Goal: Task Accomplishment & Management: Manage account settings

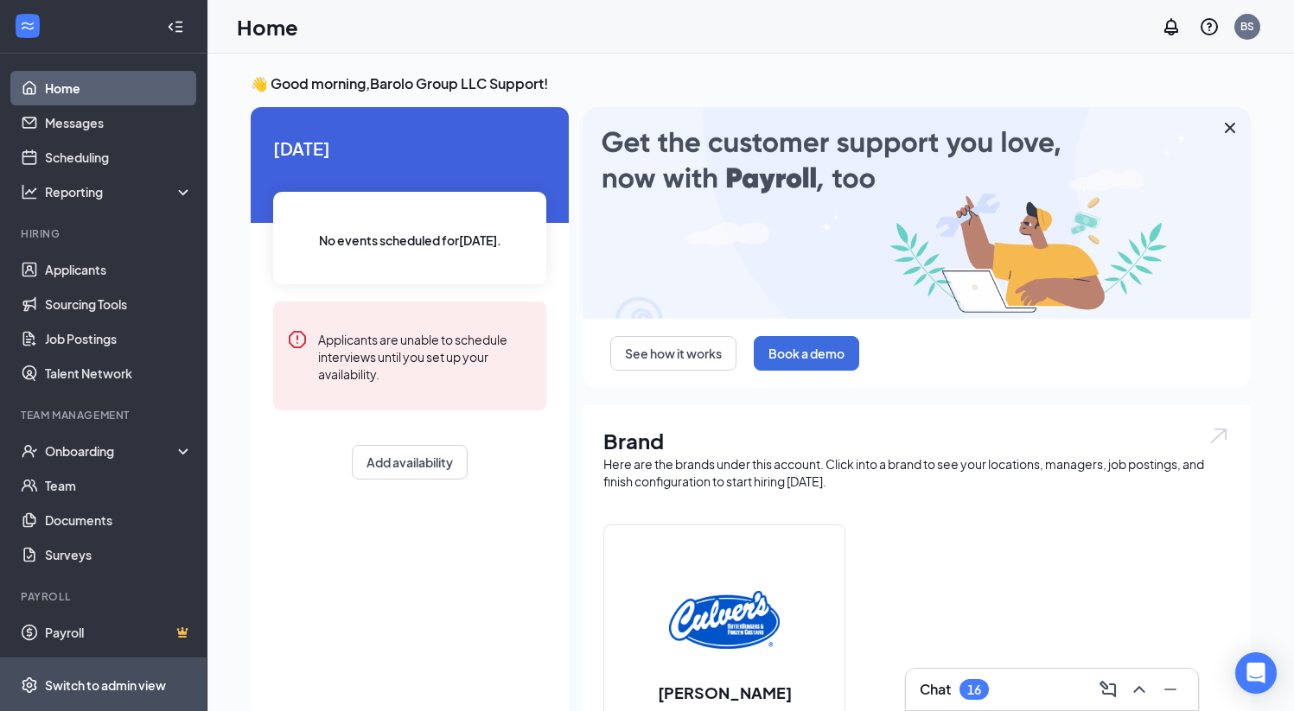
click at [124, 703] on span "Switch to admin view" at bounding box center [119, 685] width 148 height 53
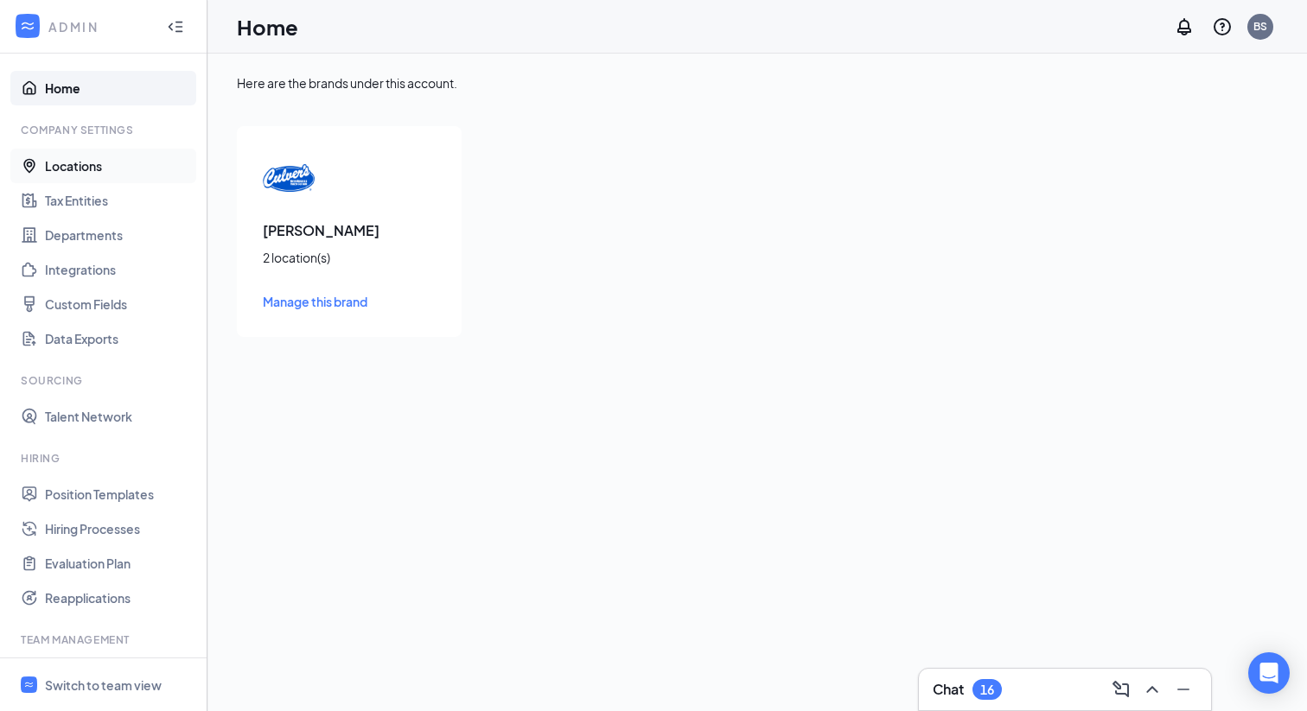
click at [103, 159] on link "Locations" at bounding box center [119, 166] width 148 height 35
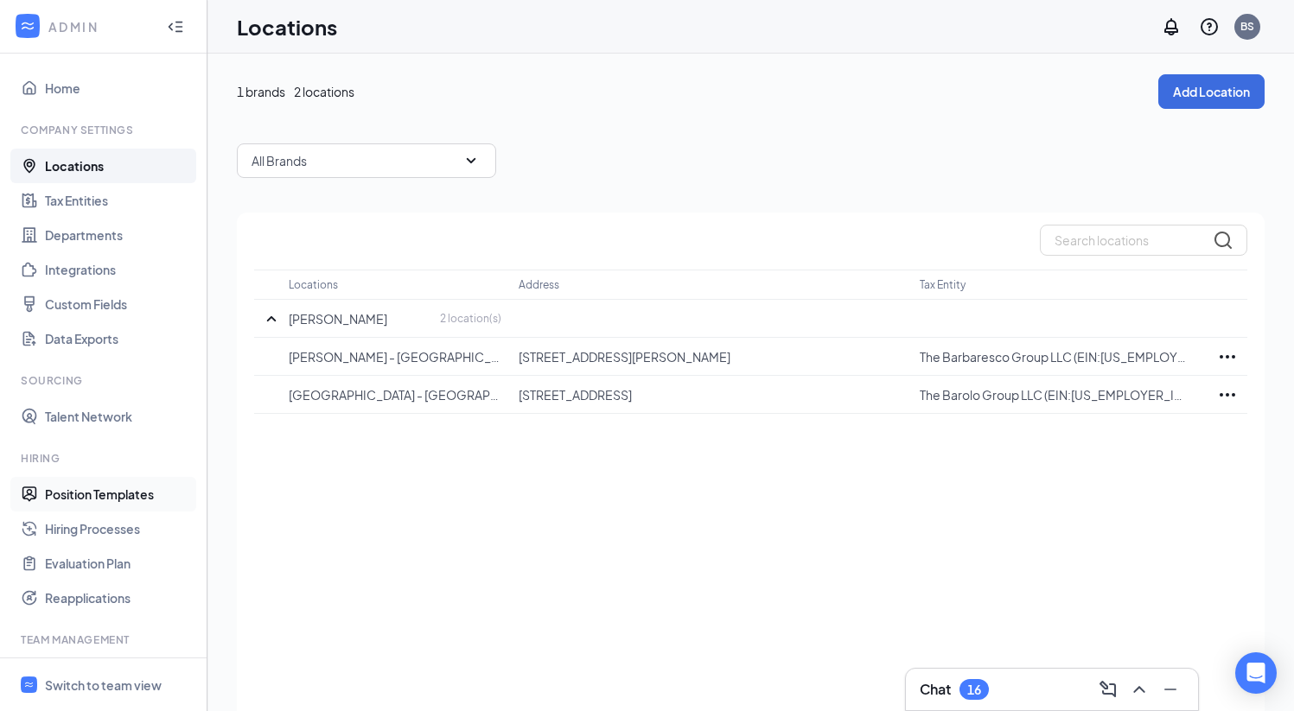
scroll to position [155, 0]
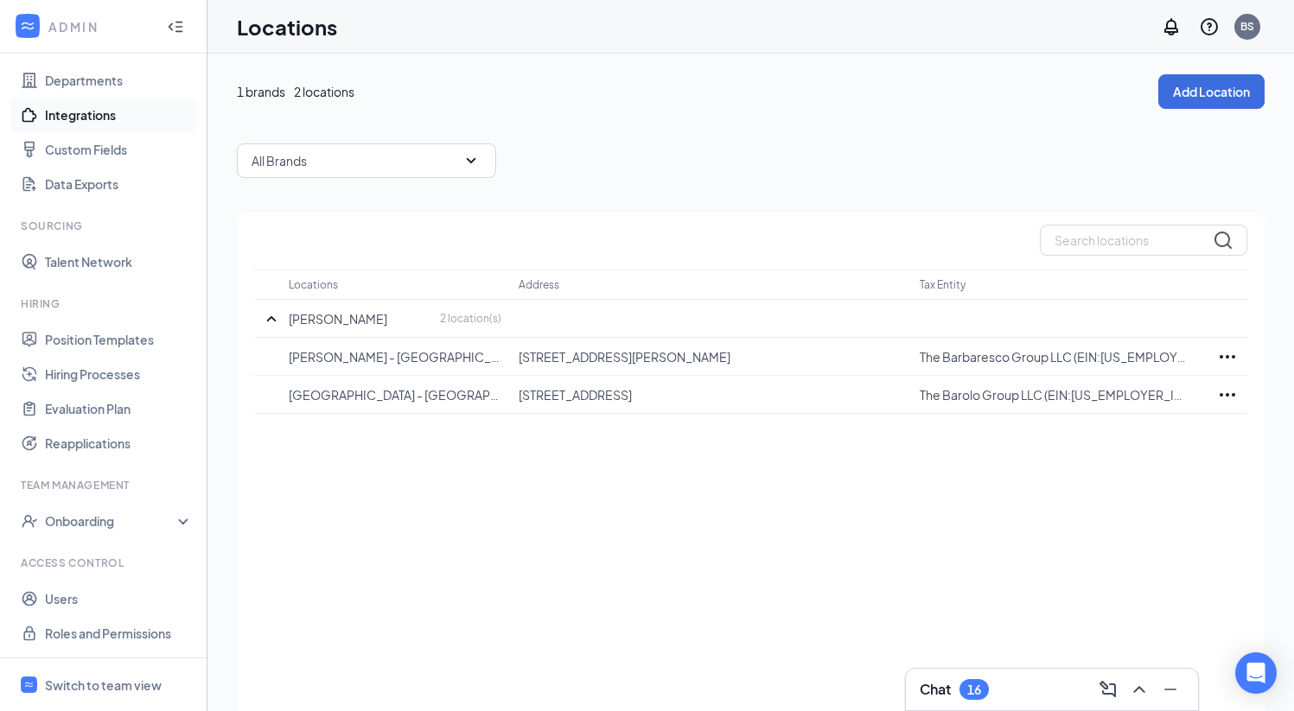
click at [101, 113] on link "Integrations" at bounding box center [119, 115] width 148 height 35
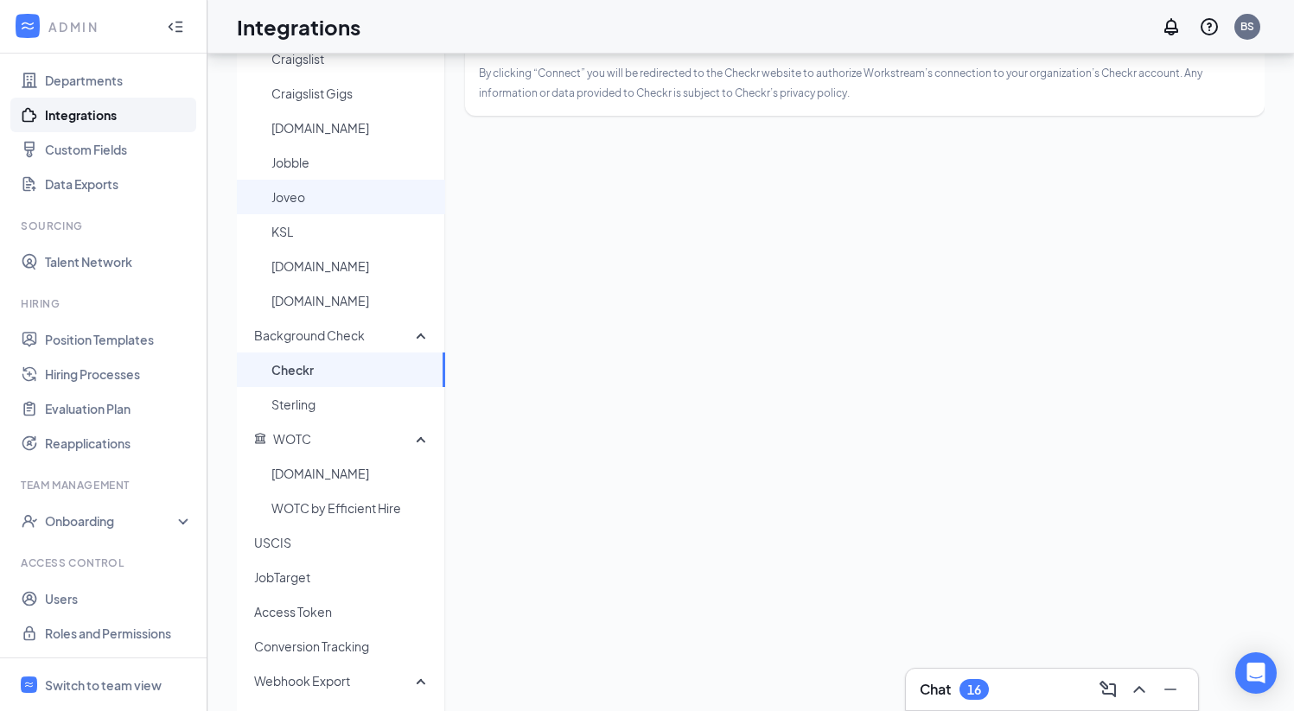
scroll to position [250, 0]
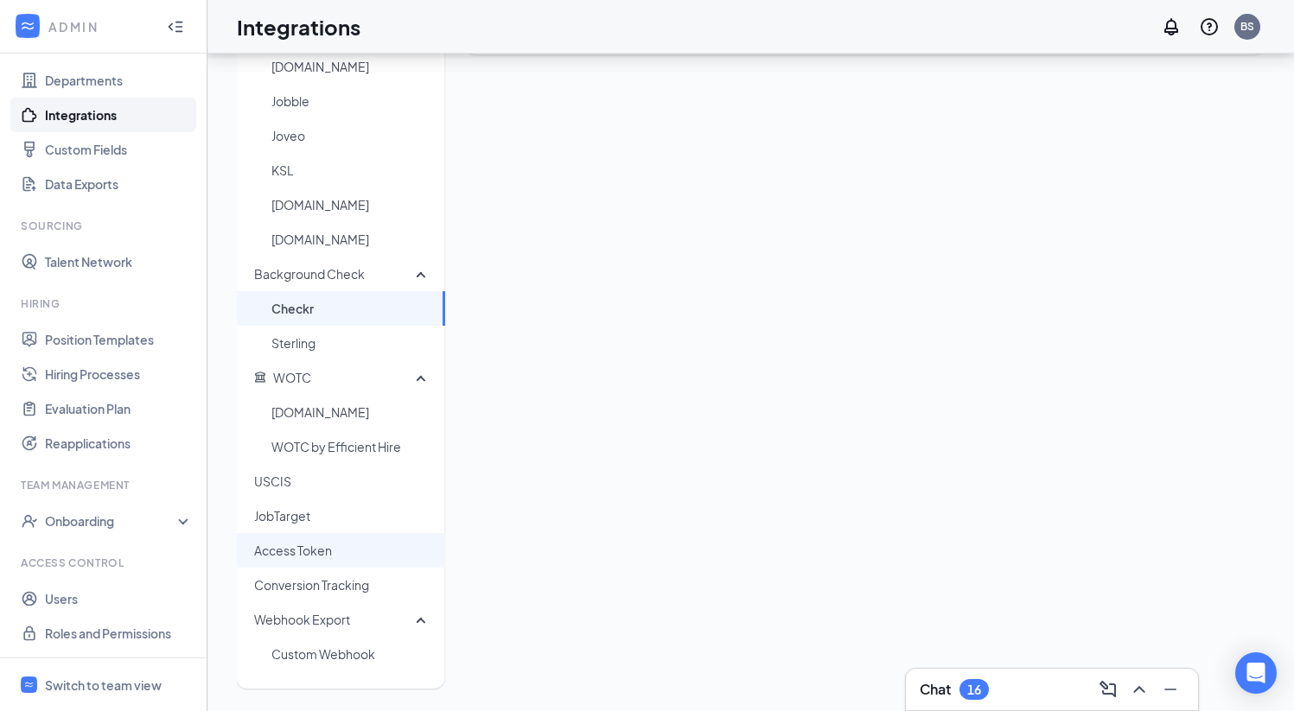
click at [300, 563] on span "Access Token" at bounding box center [342, 550] width 177 height 35
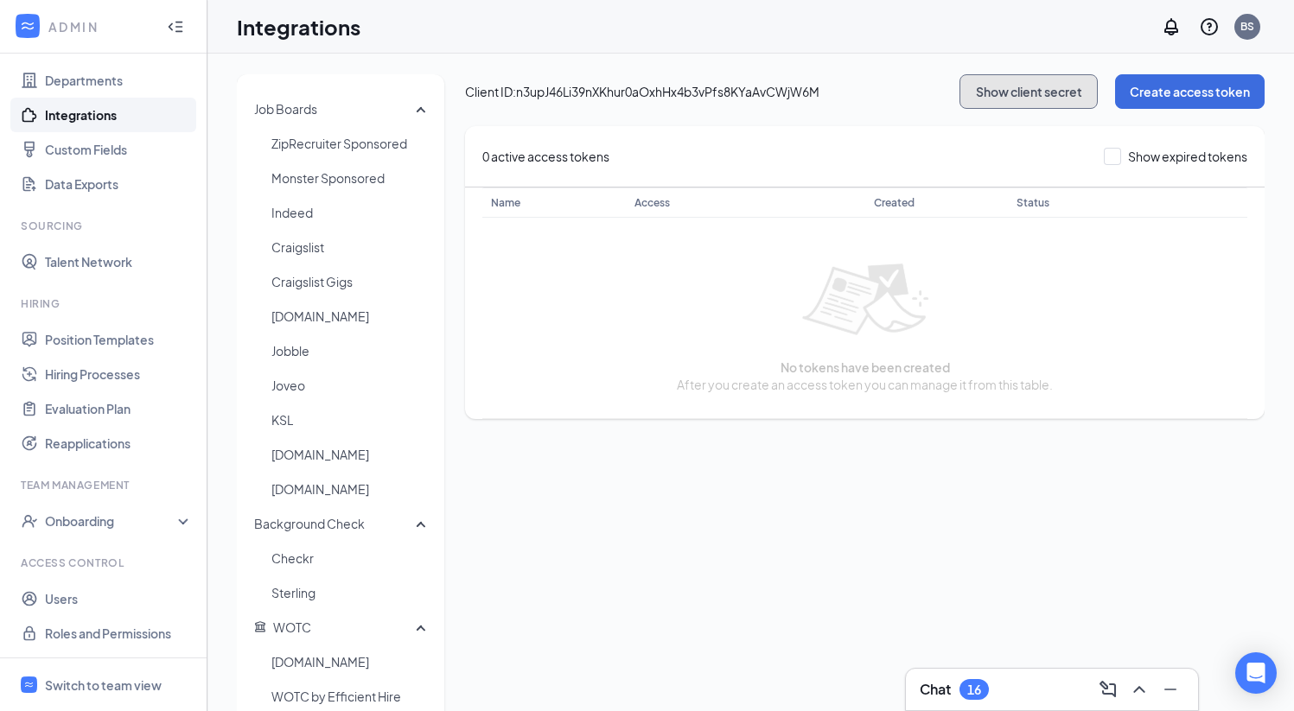
click at [975, 83] on button "Show client secret" at bounding box center [1028, 91] width 138 height 35
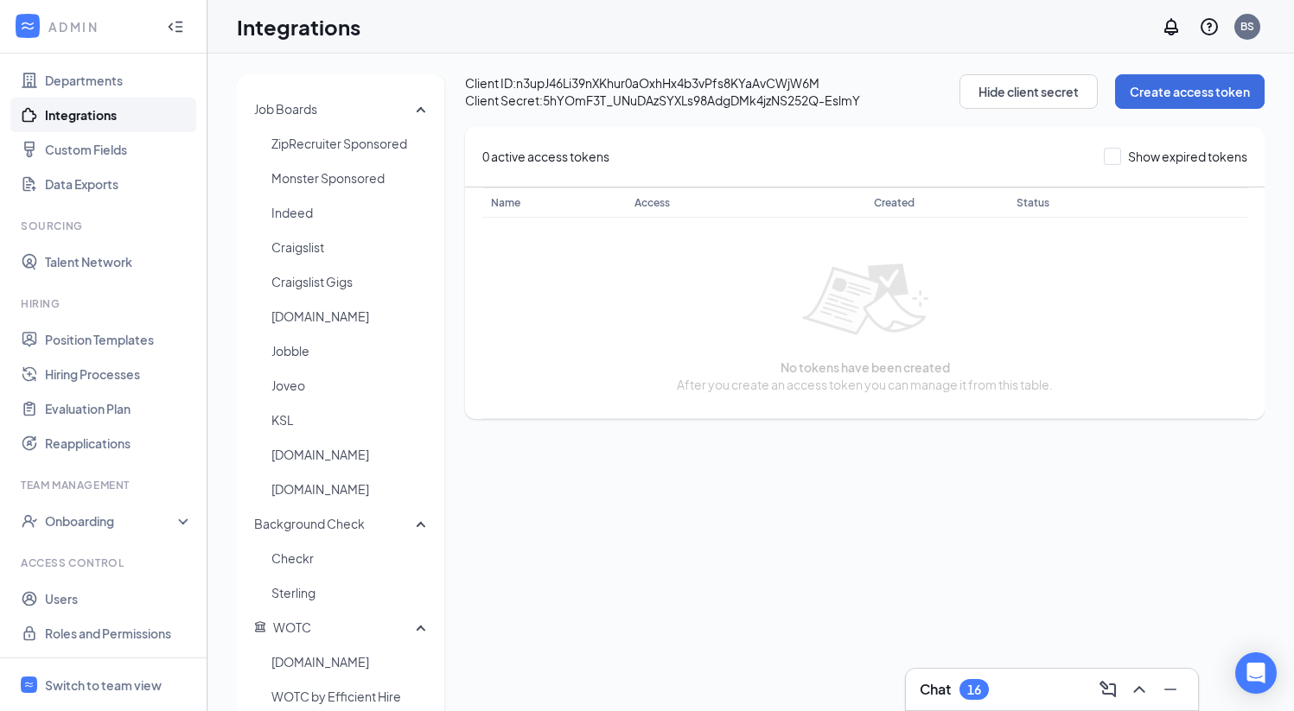
click at [766, 81] on span "Client ID: n3upJ46Li39nXKhur0aOxhHx4b3vPfs8KYaAvCWjW6M" at bounding box center [712, 82] width 494 height 17
copy span "n3upJ46Li39nXKhur0aOxhHx4b3vPfs8KYaAvCWjW6M"
click at [666, 106] on span "Client Secret: [SECURITY_DATA]" at bounding box center [712, 100] width 494 height 17
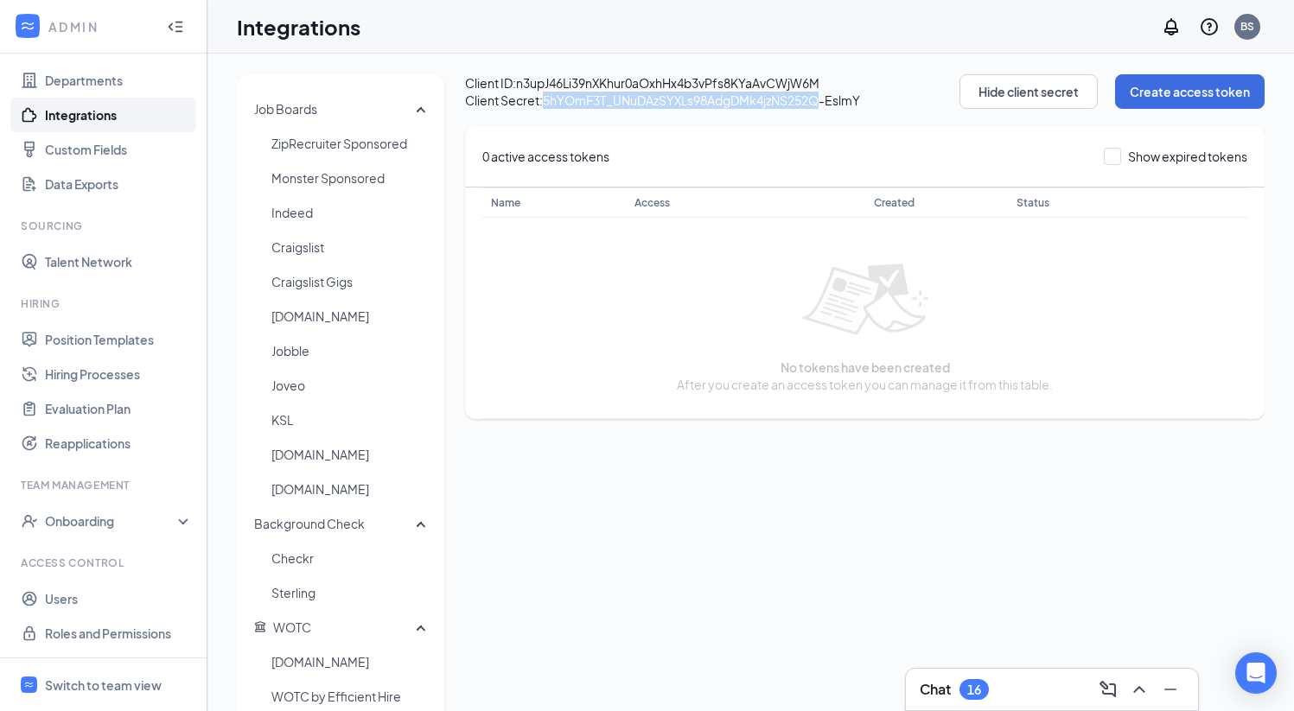
click at [861, 87] on span "Client ID: n3upJ46Li39nXKhur0aOxhHx4b3vPfs8KYaAvCWjW6M" at bounding box center [712, 82] width 494 height 17
drag, startPoint x: 870, startPoint y: 100, endPoint x: 541, endPoint y: 100, distance: 329.3
click at [541, 100] on span "Client Secret: [SECURITY_DATA]" at bounding box center [712, 100] width 494 height 17
click at [888, 115] on div "Client ID: n3upJ46Li39nXKhur0aOxhHx4b3vPfs8KYaAvCWjW6M Client Secret: [SECURITY…" at bounding box center [864, 246] width 799 height 345
drag, startPoint x: 874, startPoint y: 104, endPoint x: 544, endPoint y: 107, distance: 329.3
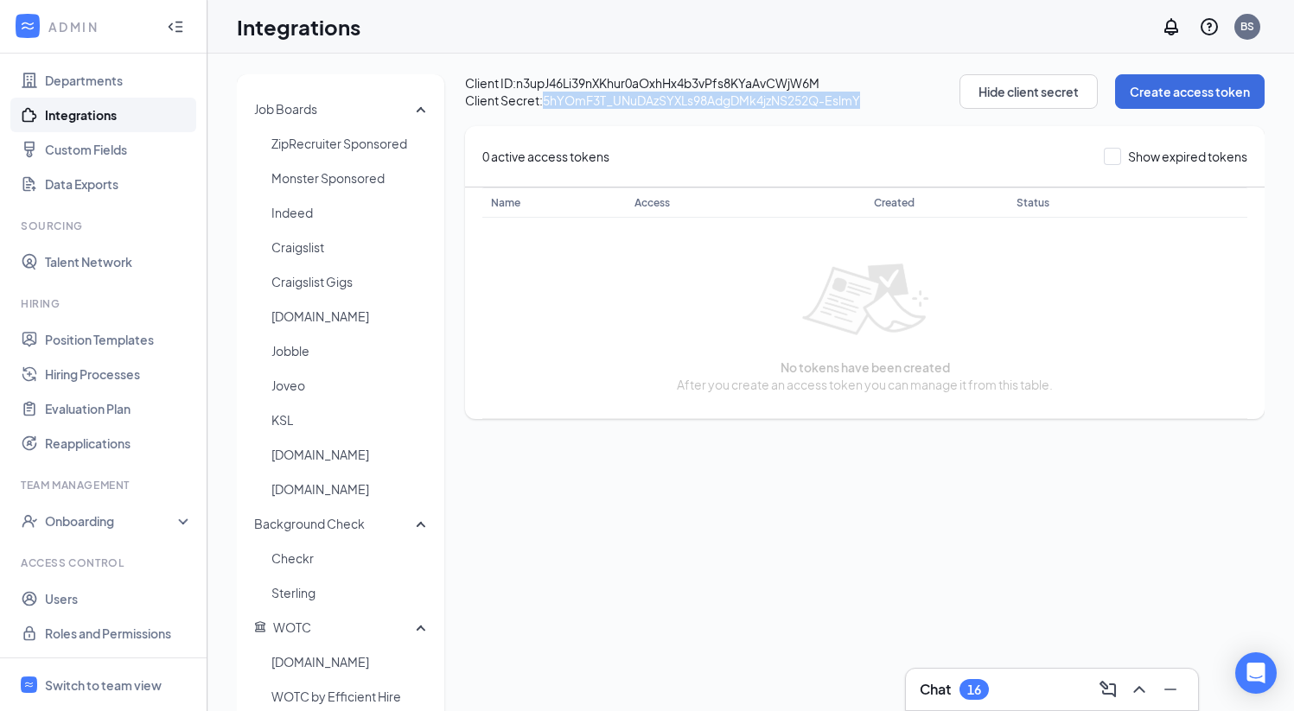
click at [544, 107] on span "Client Secret: [SECURITY_DATA]" at bounding box center [712, 100] width 494 height 17
copy span "5hYOmF3T_UNuDAzSYXLs98AdgDMk4jzNS252Q-EslmY"
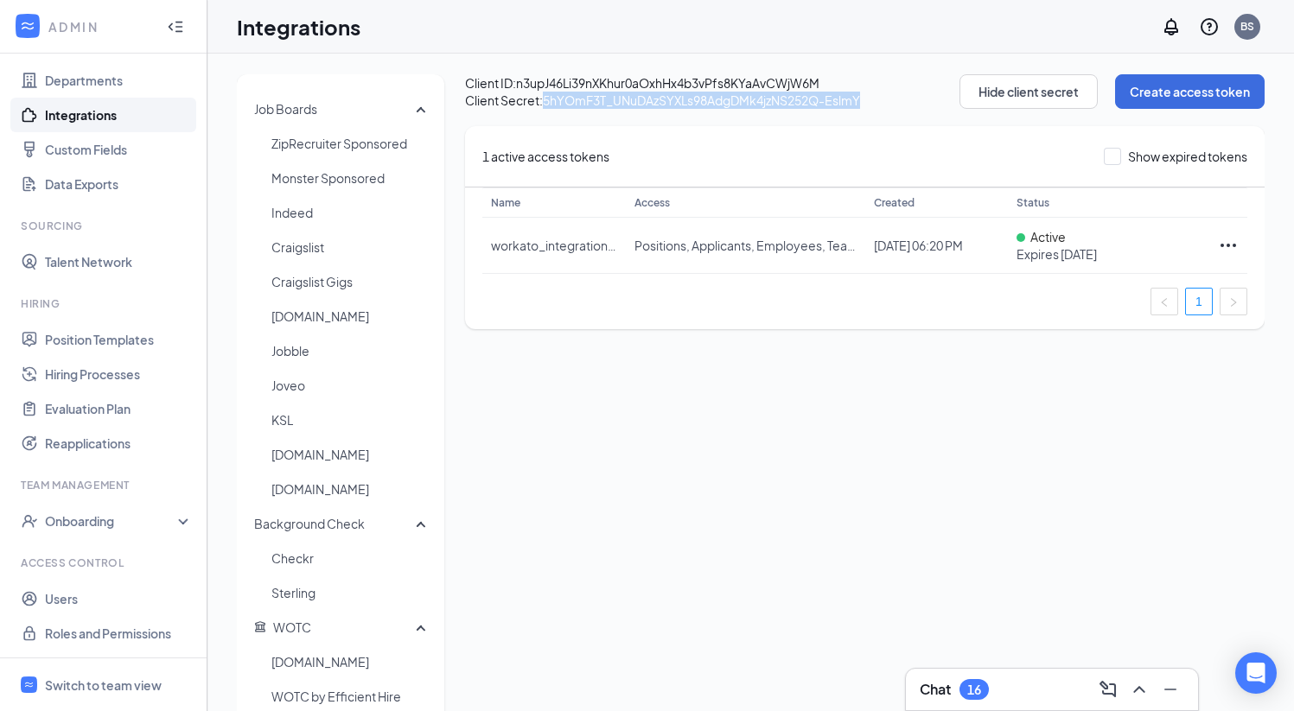
click at [798, 445] on div "Job Boards ZipRecruiter Sponsored Monster Sponsored Indeed Craigslist Craigslis…" at bounding box center [751, 507] width 1028 height 866
click at [73, 671] on span "Switch to team view" at bounding box center [119, 685] width 148 height 53
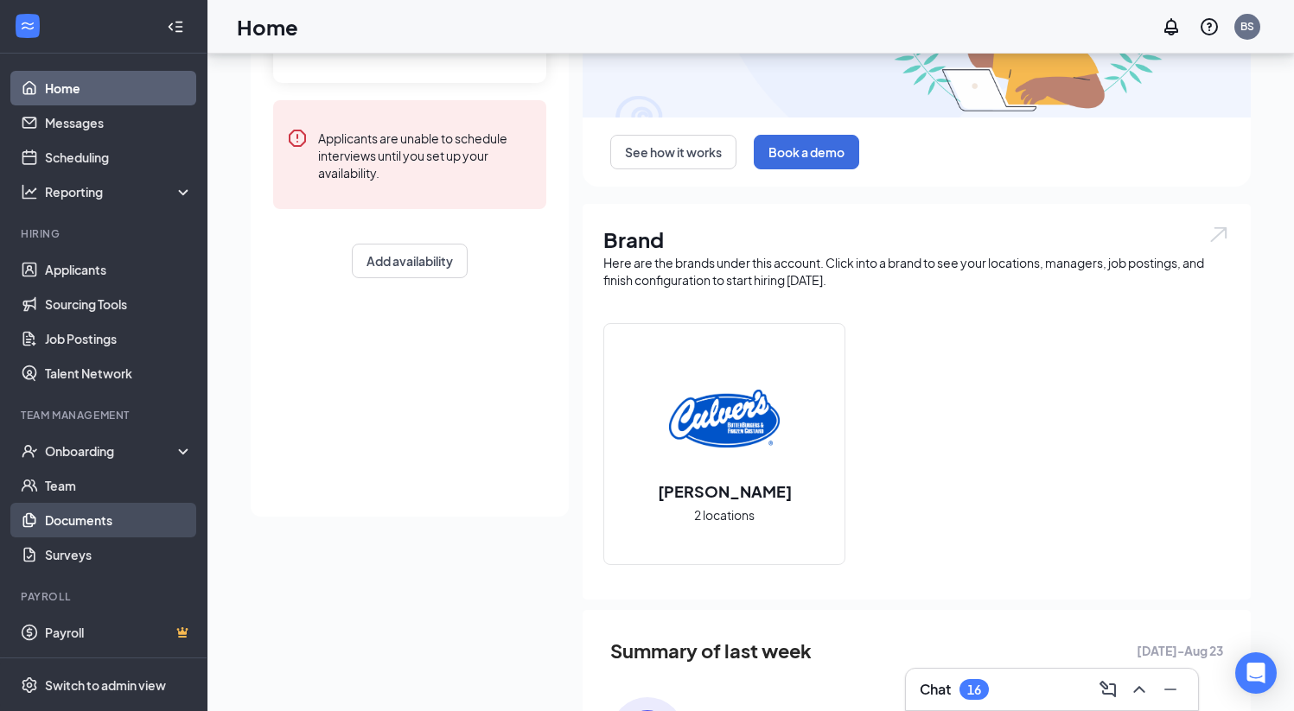
scroll to position [239, 0]
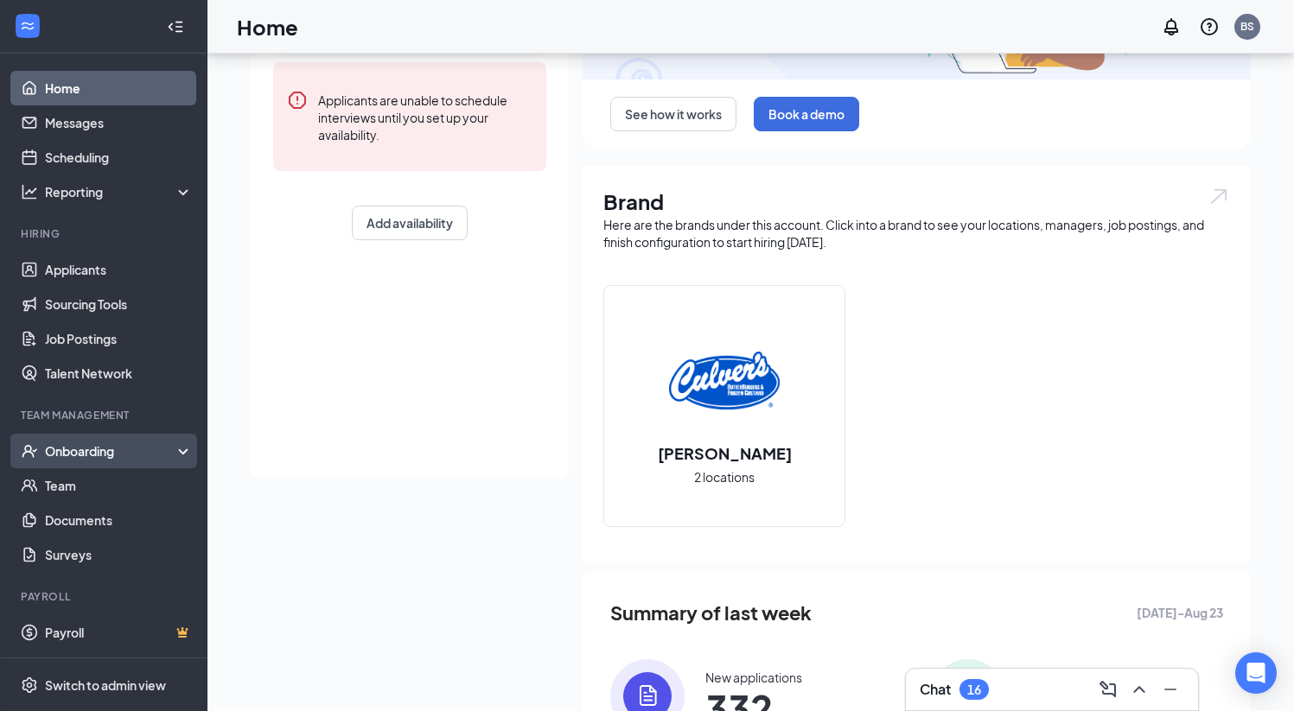
click at [93, 442] on div "Onboarding" at bounding box center [103, 451] width 207 height 35
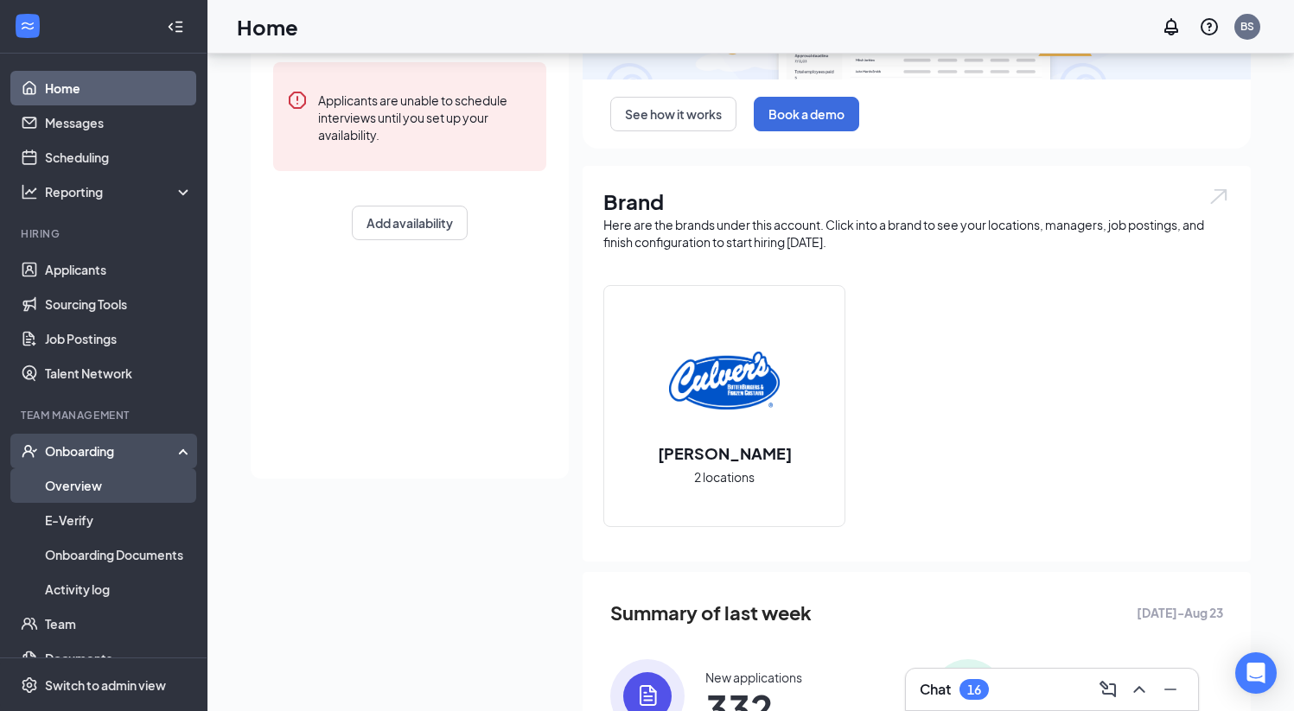
click at [74, 478] on link "Overview" at bounding box center [119, 485] width 148 height 35
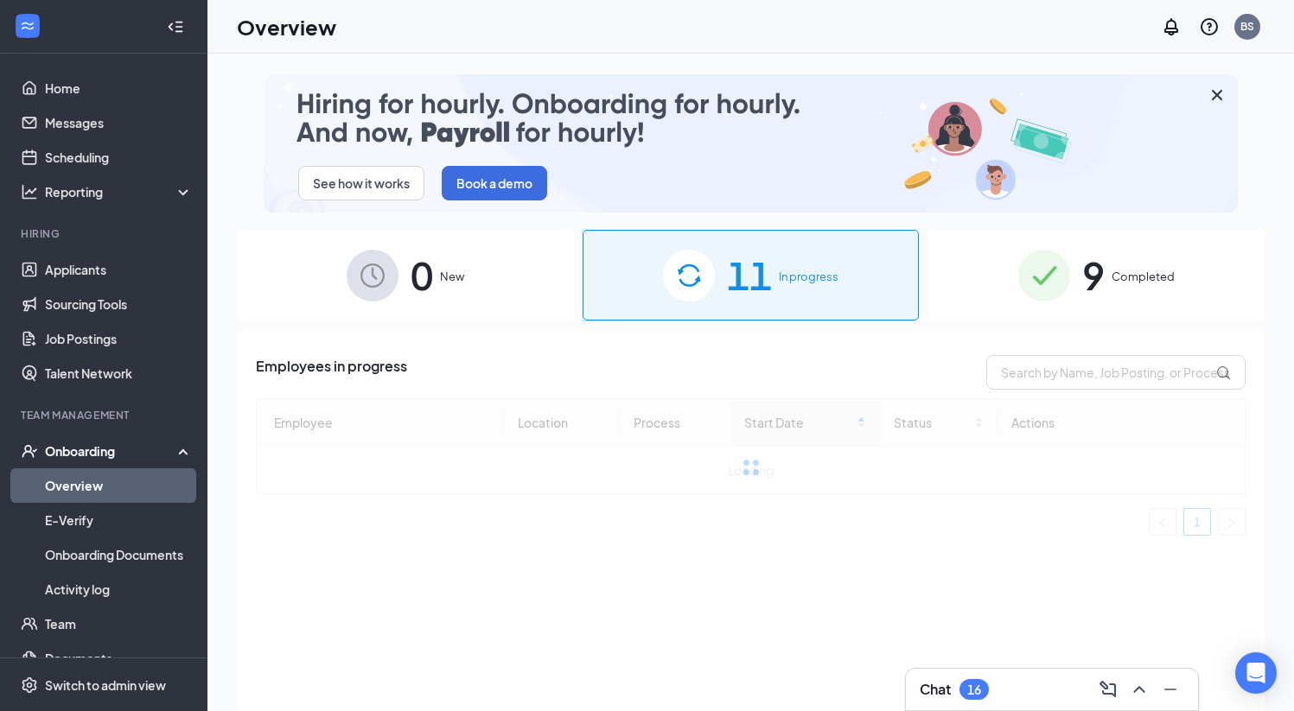
click at [92, 446] on div "Onboarding" at bounding box center [111, 450] width 133 height 17
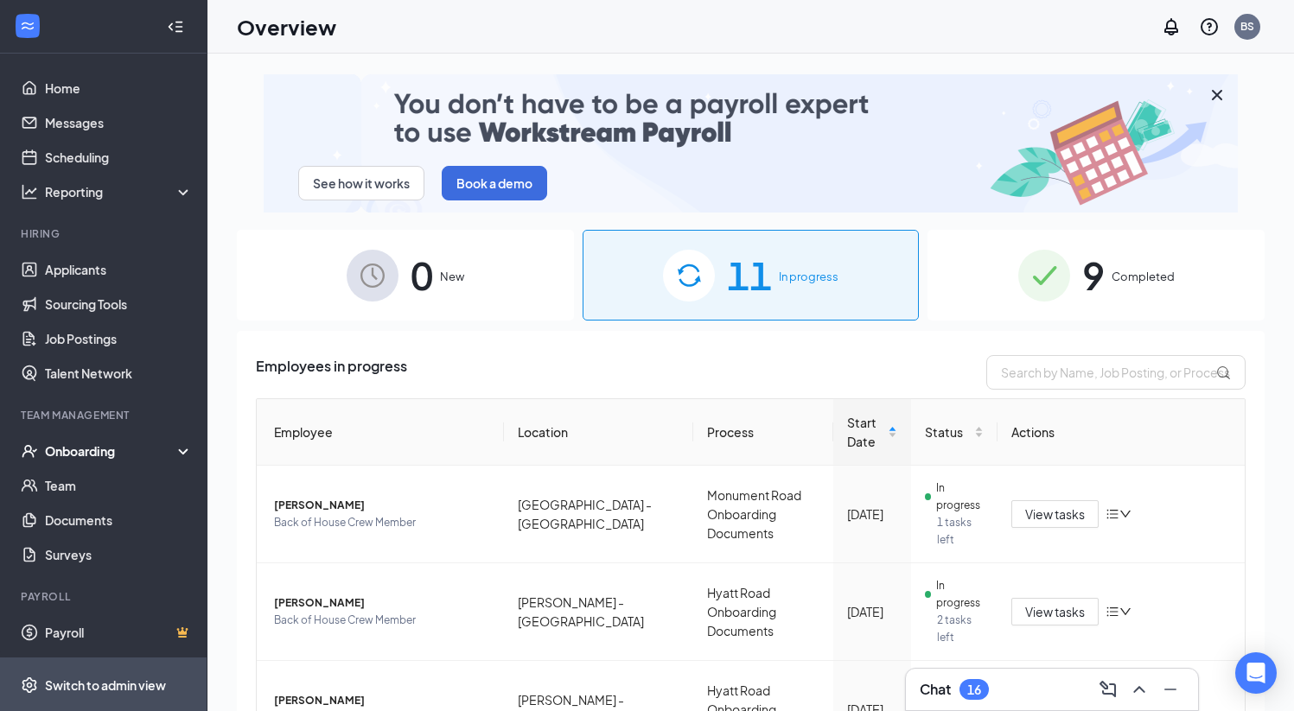
click at [67, 697] on span "Switch to admin view" at bounding box center [119, 685] width 148 height 53
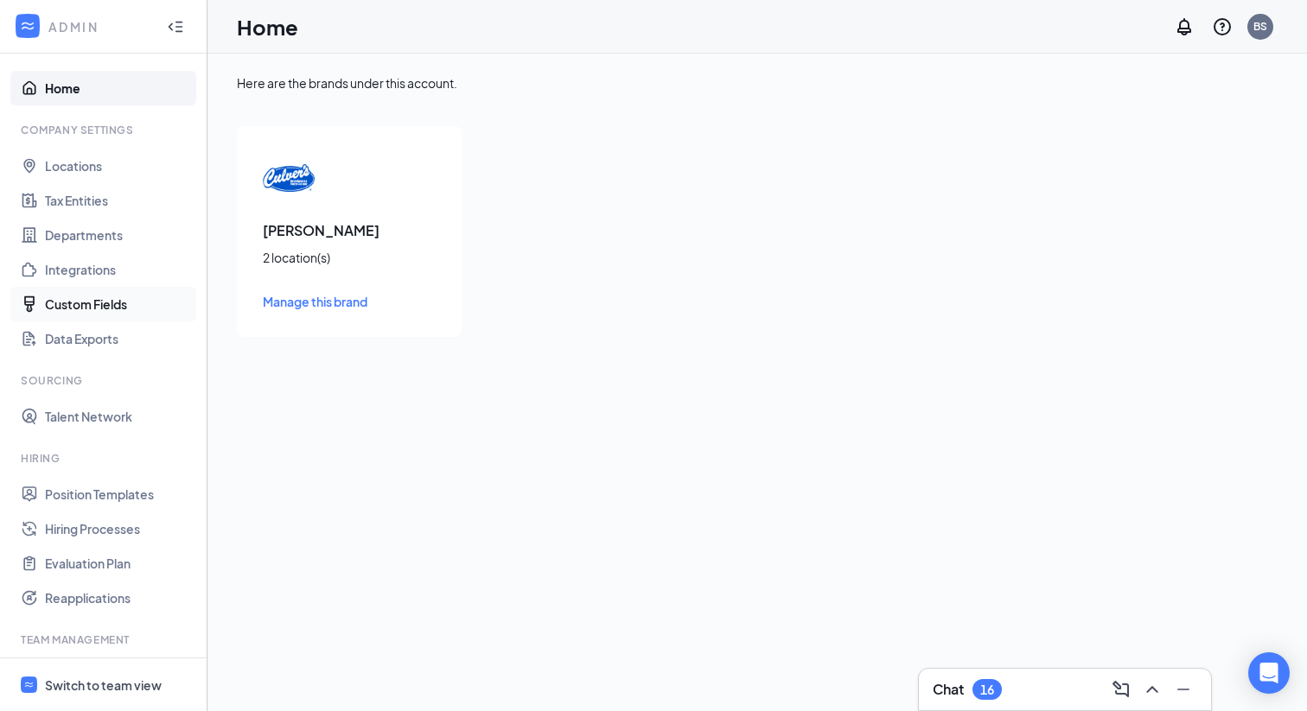
click at [84, 299] on link "Custom Fields" at bounding box center [119, 304] width 148 height 35
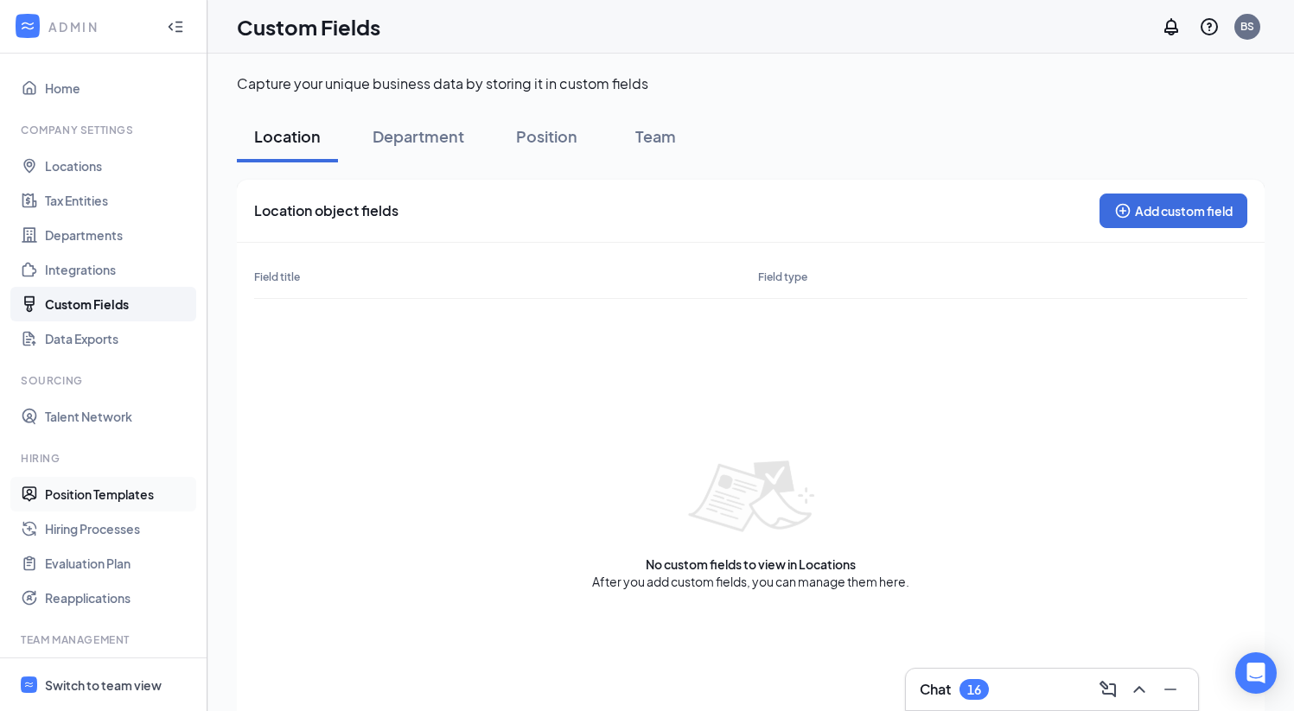
click at [80, 496] on link "Position Templates" at bounding box center [119, 494] width 148 height 35
